Goal: Task Accomplishment & Management: Use online tool/utility

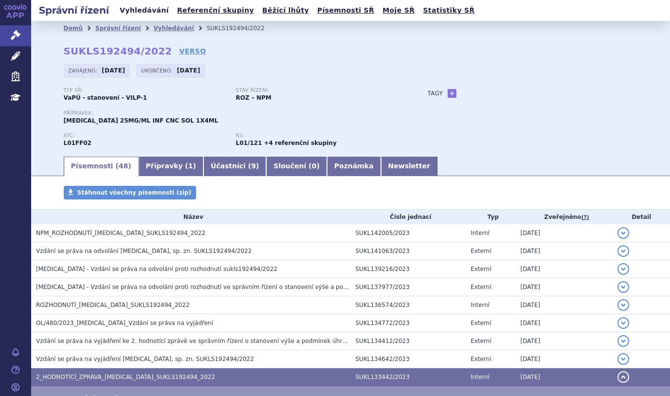
click at [148, 7] on link "Vyhledávání" at bounding box center [144, 10] width 55 height 13
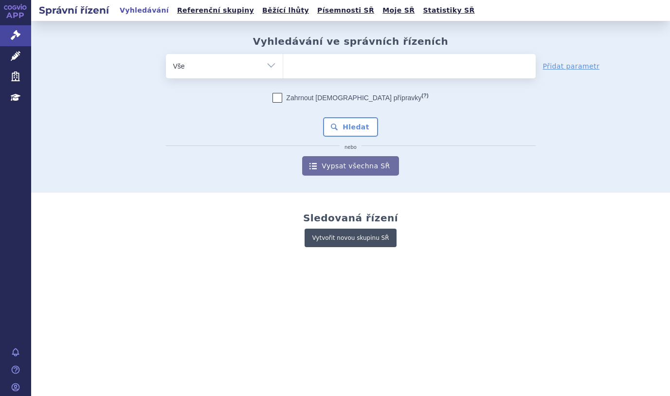
click at [321, 235] on link "Vytvořit novou skupinu SŘ" at bounding box center [351, 238] width 92 height 19
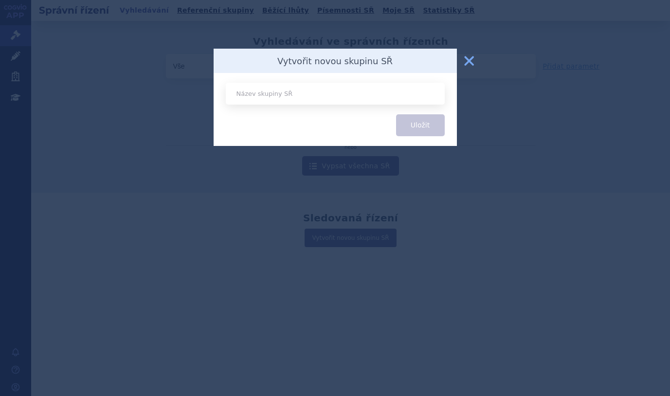
click at [273, 97] on input "text" at bounding box center [335, 94] width 219 height 22
type input "všechna_SŘ"
click at [422, 118] on button "Uložit" at bounding box center [420, 125] width 49 height 22
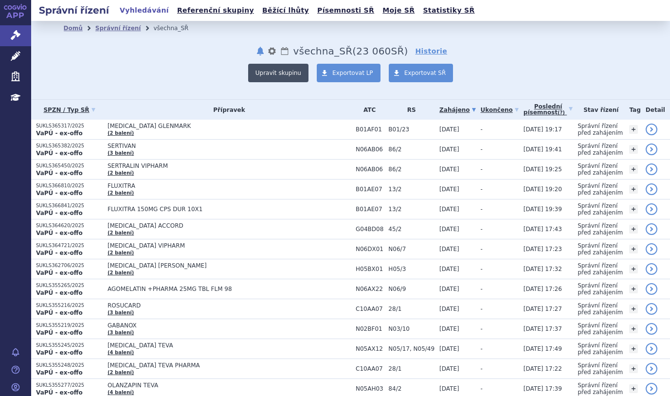
click at [282, 74] on button "Upravit skupinu" at bounding box center [278, 73] width 60 height 19
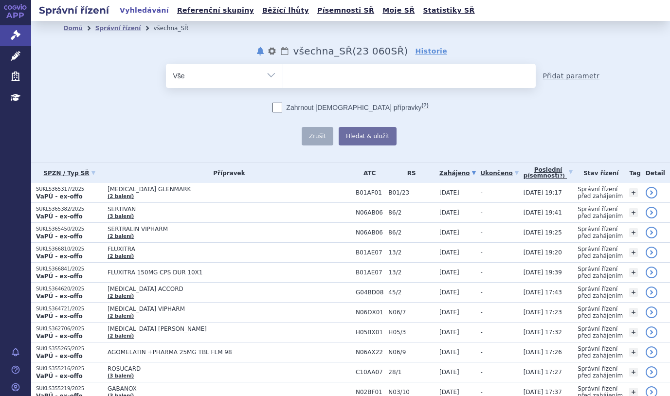
click at [556, 77] on link "Přidat parametr" at bounding box center [571, 76] width 57 height 10
select select "filter-file-number"
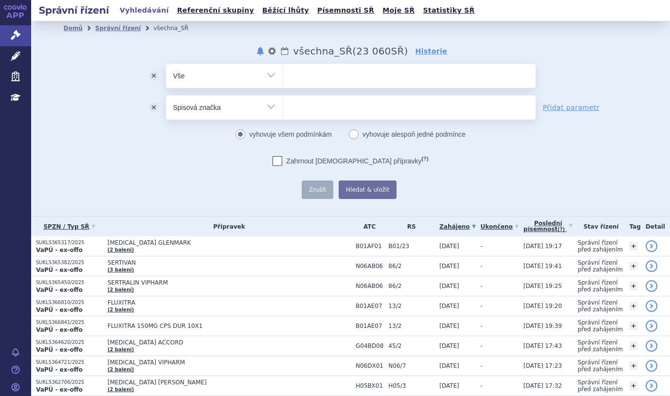
click at [153, 109] on button "odstranit" at bounding box center [154, 107] width 24 height 24
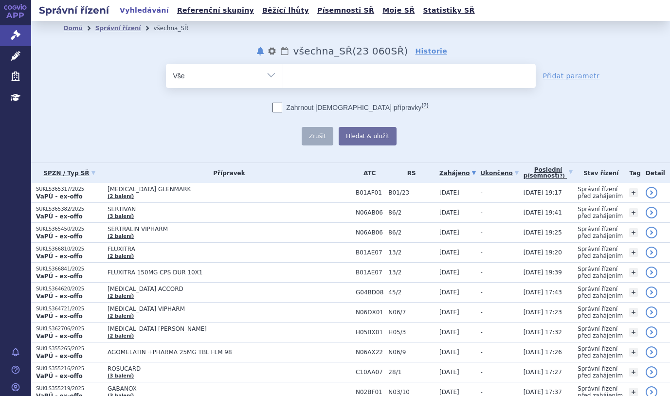
click at [268, 77] on select "Vše Spisová značka Typ SŘ Přípravek/SUKL kód Účastník/Držitel" at bounding box center [224, 75] width 117 height 22
select select "filter-participant"
click at [166, 64] on select "Vše Spisová značka Typ SŘ Přípravek/SUKL kód Účastník/Držitel" at bounding box center [224, 75] width 117 height 22
click at [312, 82] on ul at bounding box center [409, 74] width 253 height 20
click at [283, 82] on select at bounding box center [283, 75] width 0 height 24
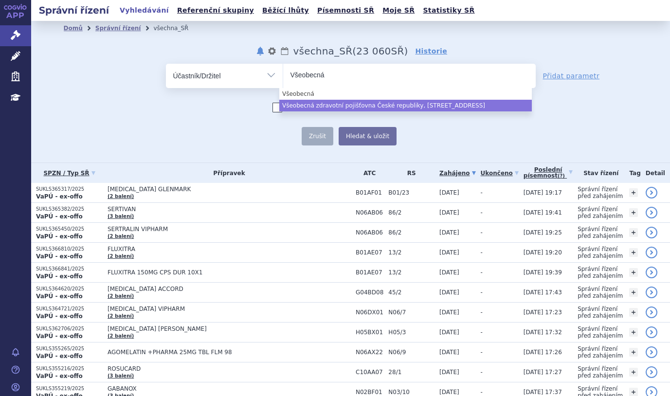
type input "Všeobecná"
select select "151aac43-51c5-4821-98dc-fc7a3eebb32c"
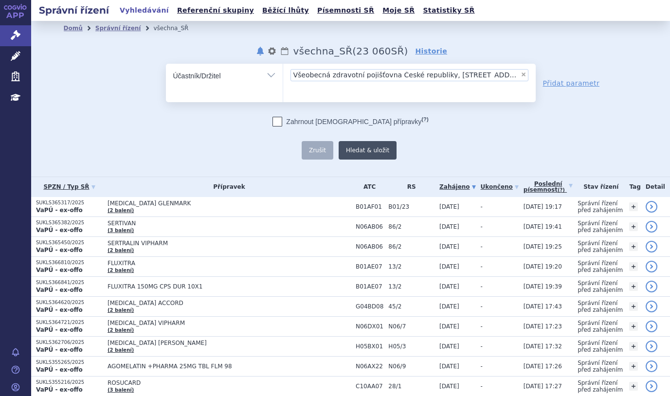
click at [367, 150] on button "Hledat & uložit" at bounding box center [368, 150] width 58 height 19
click at [358, 150] on button "Hledat & uložit" at bounding box center [368, 150] width 58 height 19
click at [64, 27] on link "Domů" at bounding box center [73, 28] width 19 height 7
